Goal: Use online tool/utility

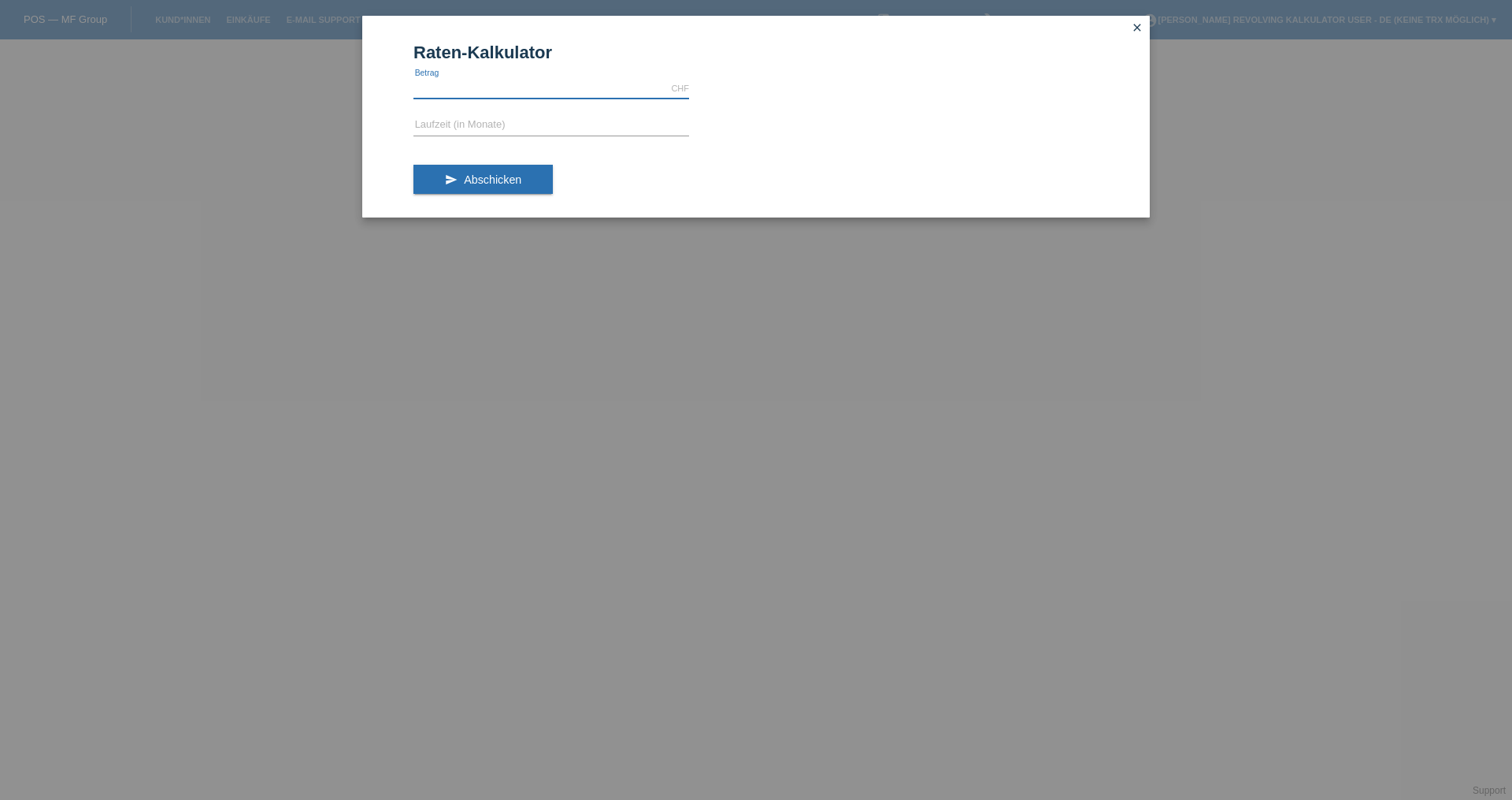
click at [572, 93] on input "text" at bounding box center [552, 89] width 276 height 20
paste input "2223.40"
type input "2223.40"
click at [821, 143] on form "Raten-Kalkulator 2223.40 CHF error [GEOGRAPHIC_DATA] error Laufzeit (in Monate)…" at bounding box center [756, 129] width 685 height 175
click at [518, 138] on form "Raten-Kalkulator 2223.40 CHF error [GEOGRAPHIC_DATA] error Laufzeit (in Monate)…" at bounding box center [756, 129] width 685 height 175
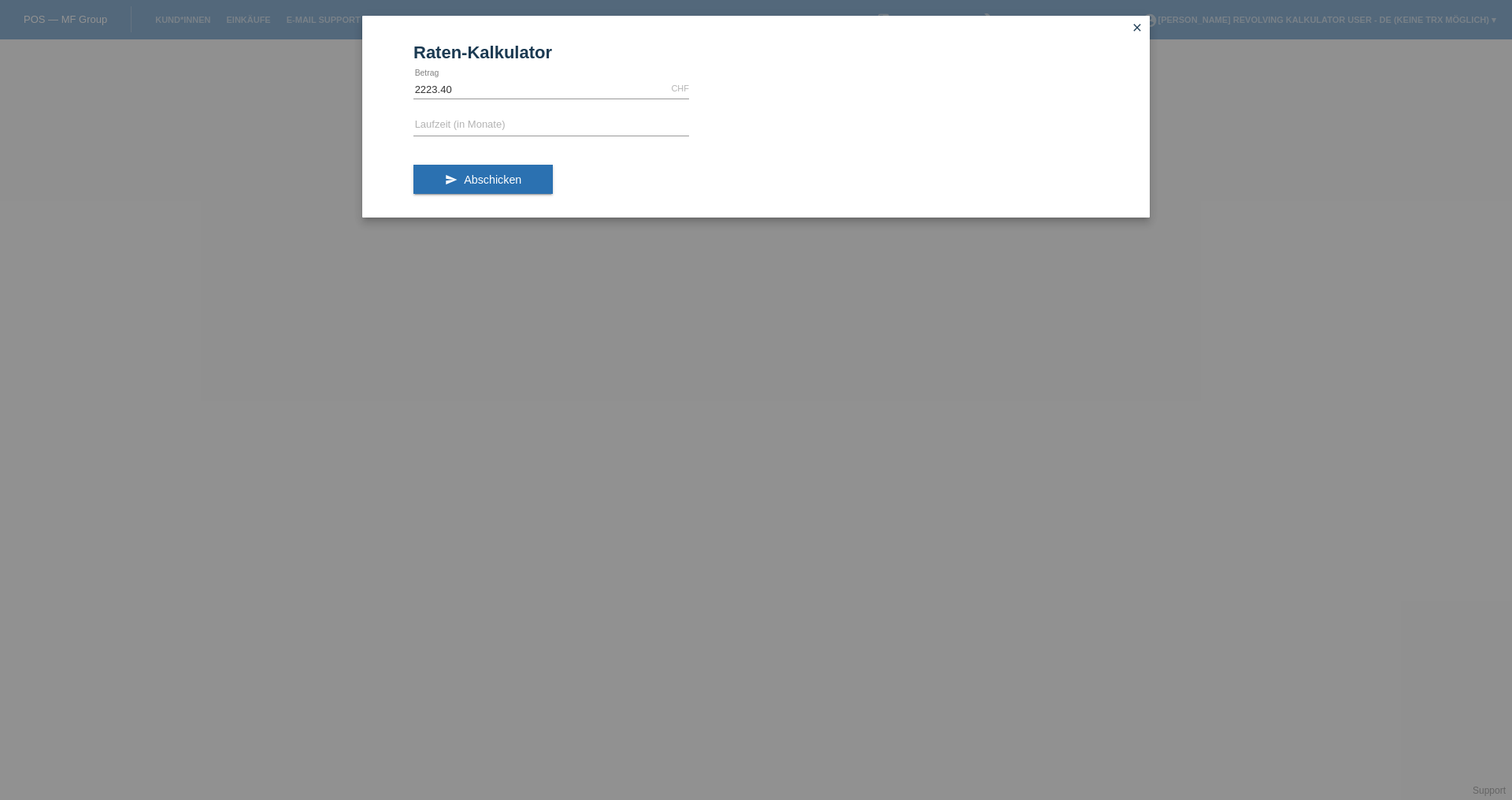
click at [530, 136] on icon at bounding box center [552, 136] width 276 height 1
click at [545, 132] on input "text" at bounding box center [552, 125] width 276 height 20
click at [454, 183] on icon "send" at bounding box center [451, 179] width 13 height 13
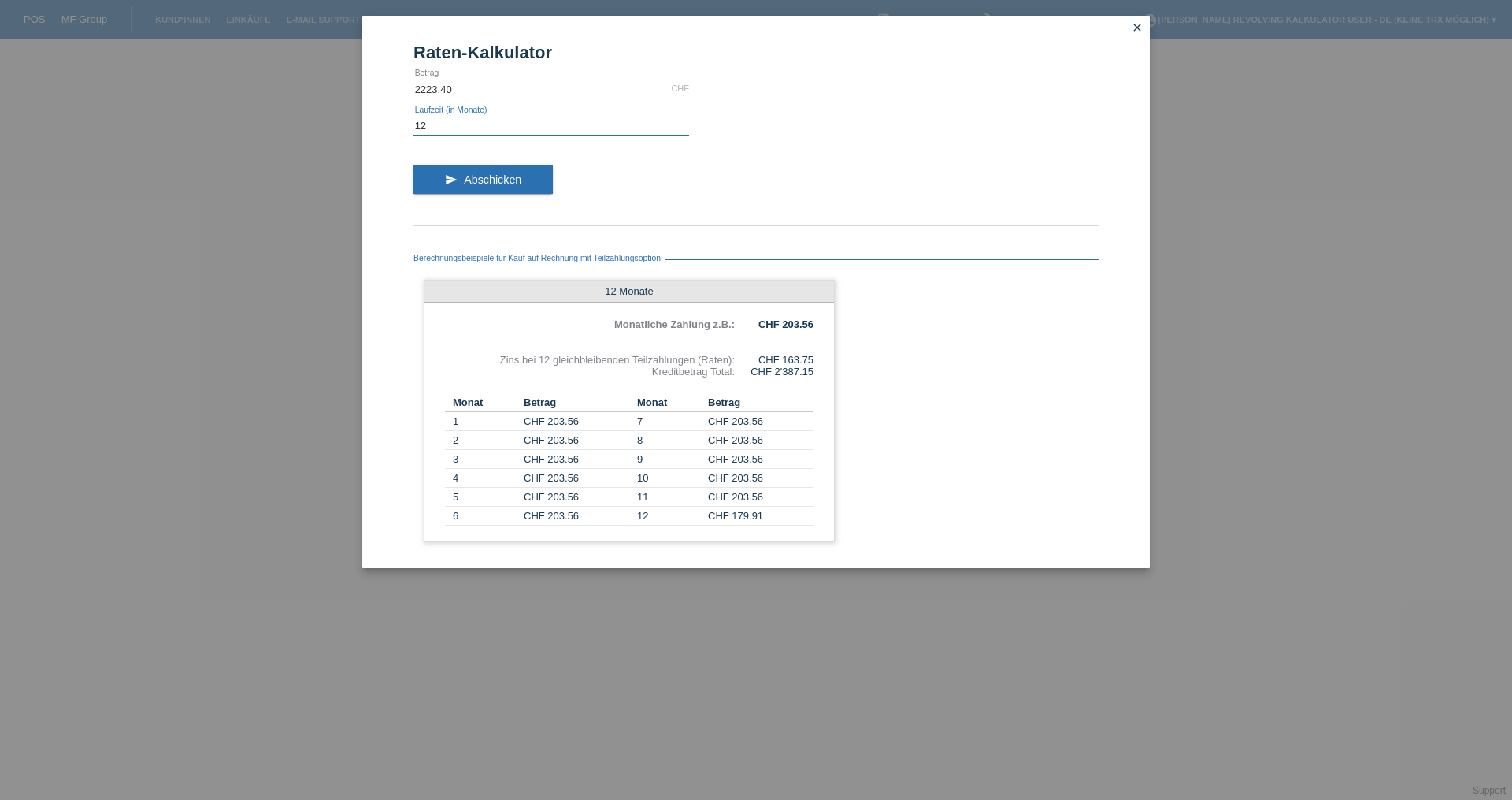
click at [502, 121] on input "12" at bounding box center [552, 125] width 276 height 20
type input "24"
click at [490, 184] on span "Abschicken" at bounding box center [493, 179] width 57 height 13
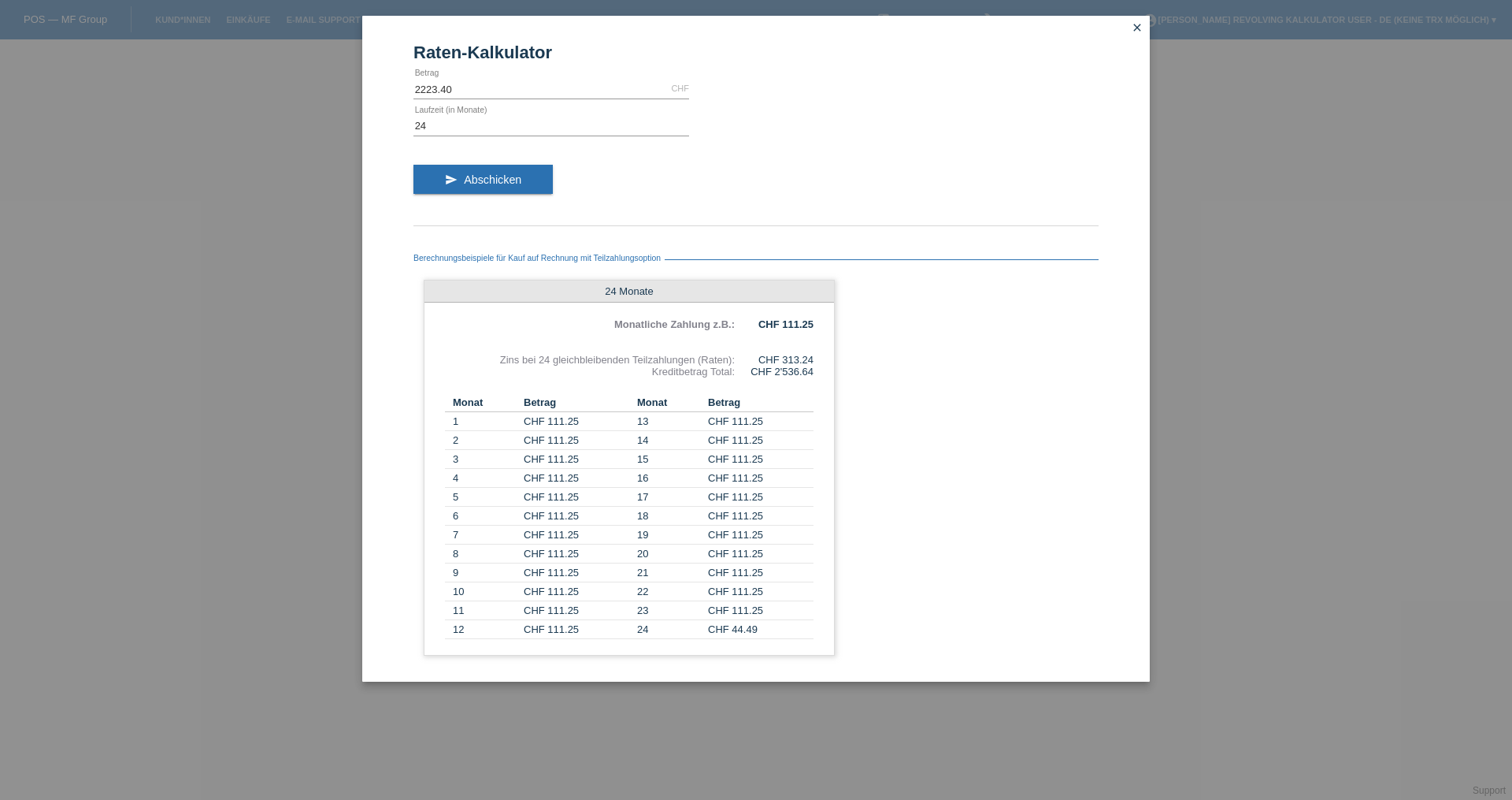
click at [1130, 28] on link "close" at bounding box center [1137, 29] width 21 height 18
